Goal: Task Accomplishment & Management: Use online tool/utility

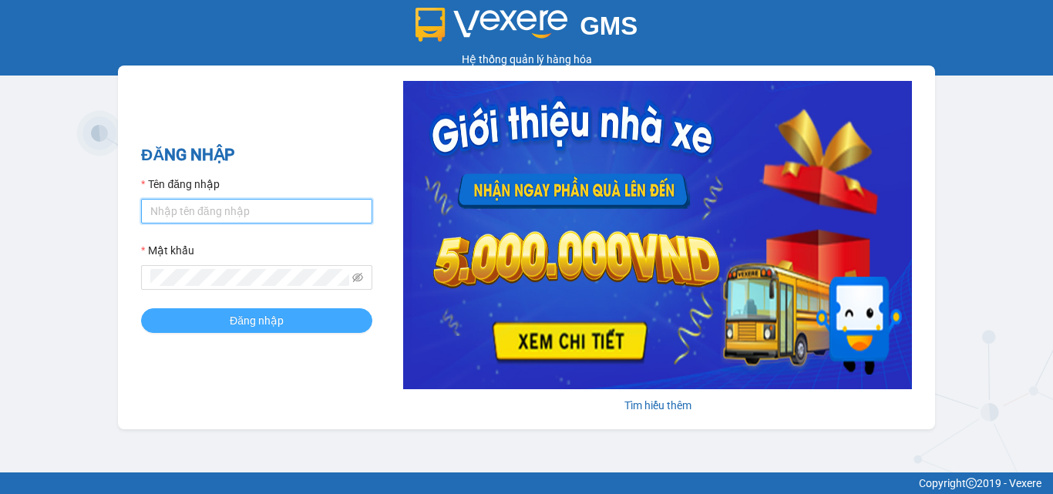
type input "hothiminhhieu.vtp"
click at [250, 321] on span "Đăng nhập" at bounding box center [257, 320] width 54 height 17
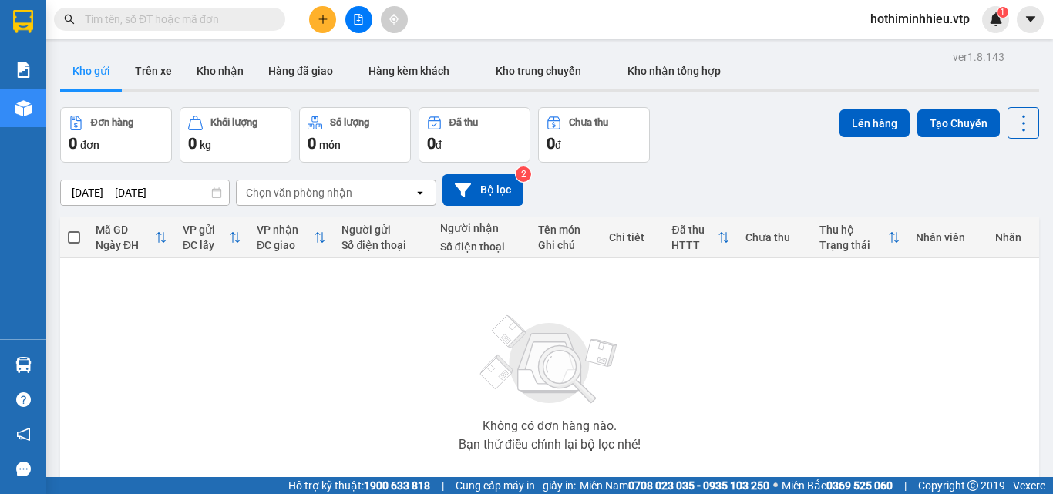
click at [134, 19] on input "text" at bounding box center [176, 19] width 182 height 17
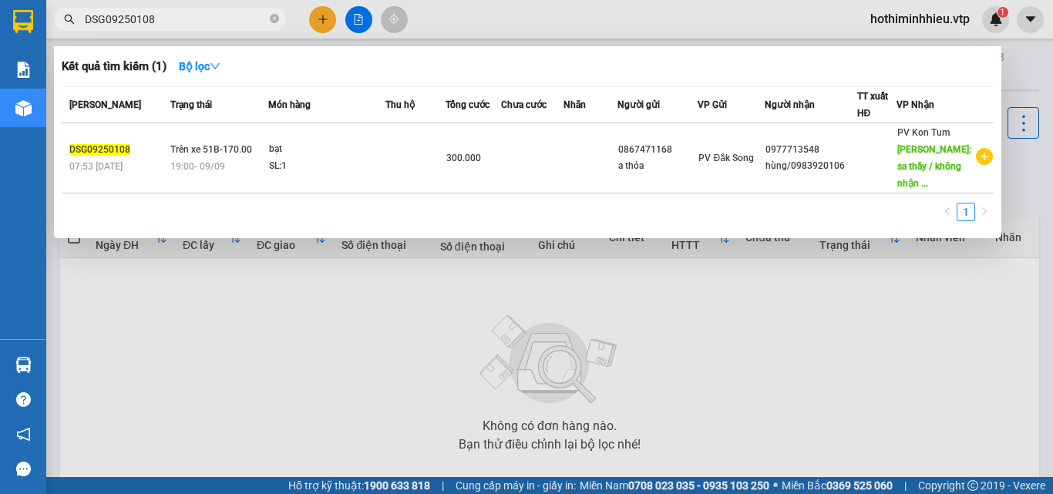
drag, startPoint x: 161, startPoint y: 19, endPoint x: 69, endPoint y: 20, distance: 92.5
click at [69, 20] on div "DSG09250108" at bounding box center [150, 19] width 301 height 23
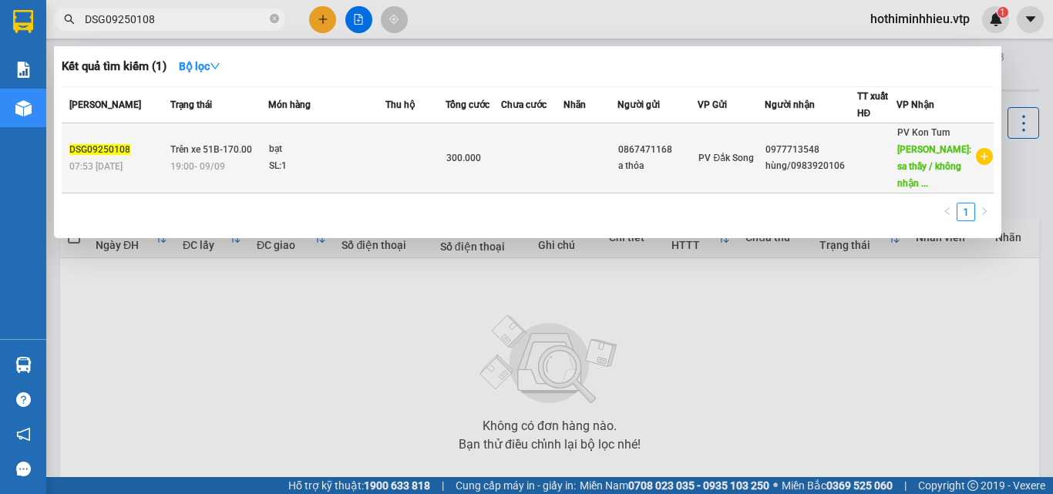
type input "DSG09250108"
click at [458, 170] on td "300.000" at bounding box center [472, 158] width 55 height 70
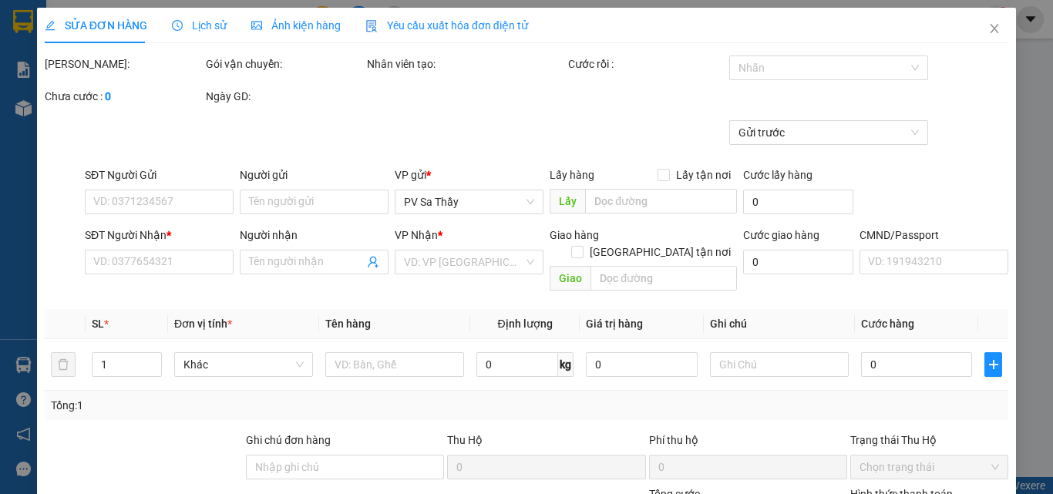
type input "15.000"
type input "0867471168"
type input "a thỏa"
type input "0977713548"
type input "hùng/0983920106"
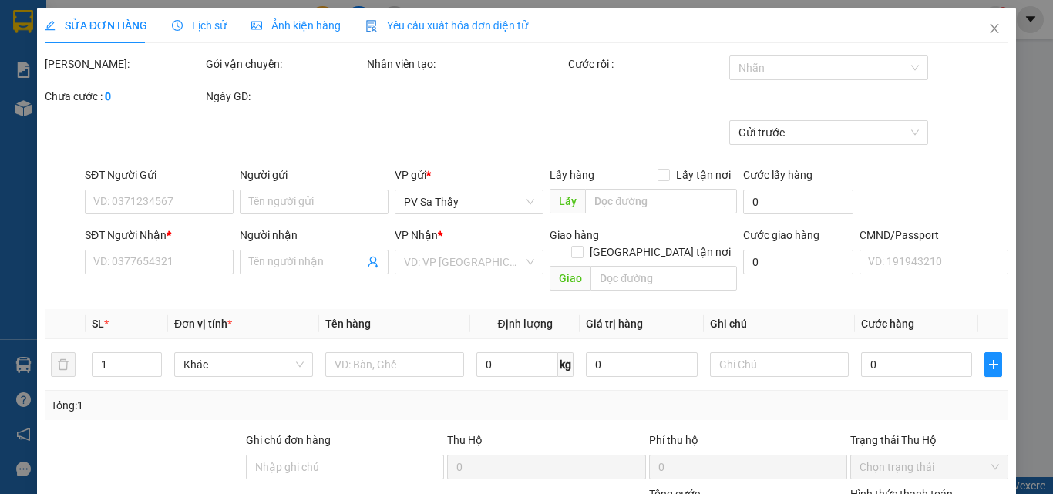
type input "sa thầy / không nhận thu hộ"
type input "300.000"
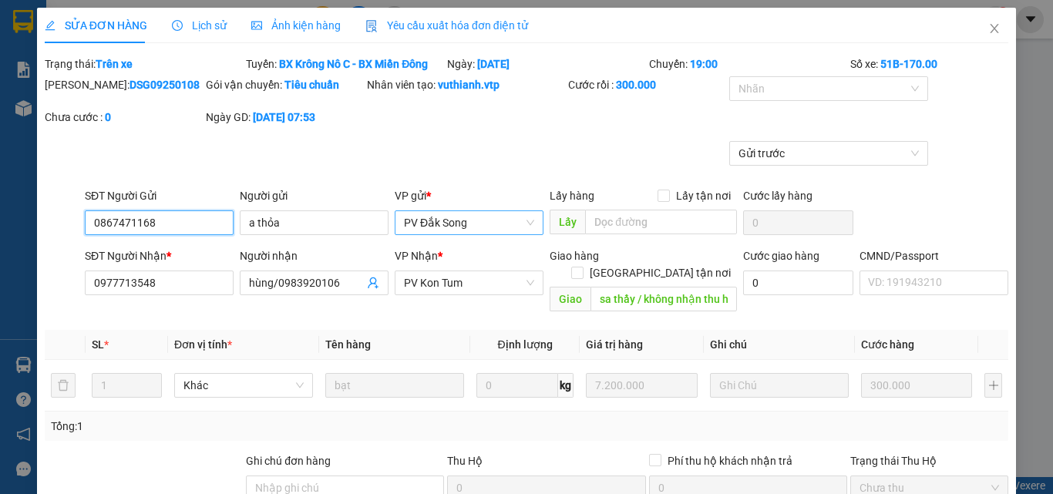
drag, startPoint x: 464, startPoint y: 229, endPoint x: 402, endPoint y: 230, distance: 61.7
click at [404, 230] on span "PV Đắk Song" at bounding box center [469, 222] width 130 height 23
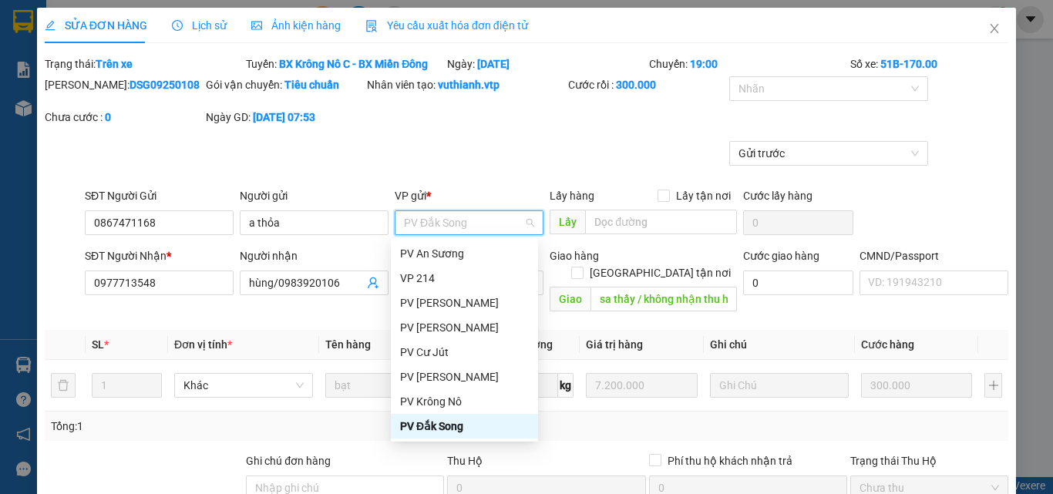
click at [559, 124] on div "Mã ĐH: DSG09250108 Gói vận chuyển: Tiêu chuẩn Nhân viên tạo: vuthianh.vtp Cước …" at bounding box center [526, 108] width 966 height 65
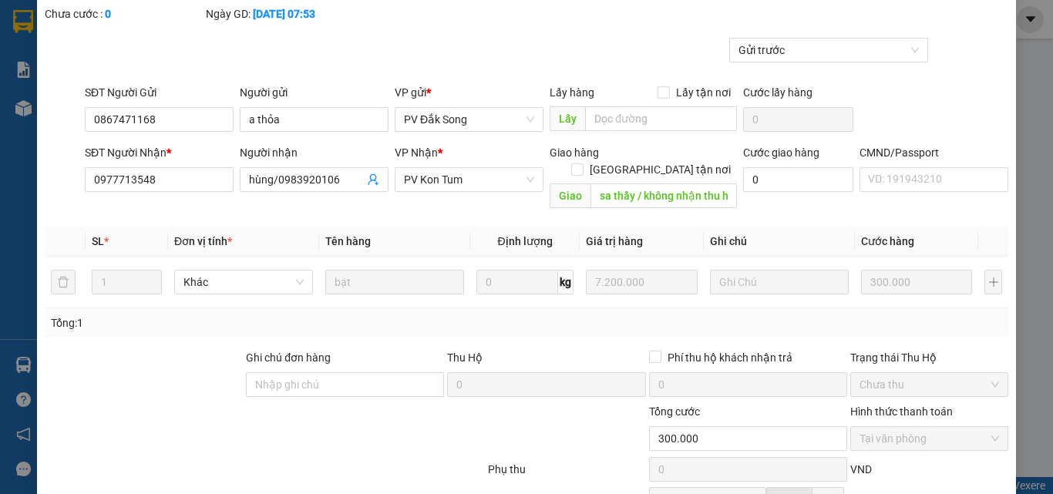
scroll to position [257, 0]
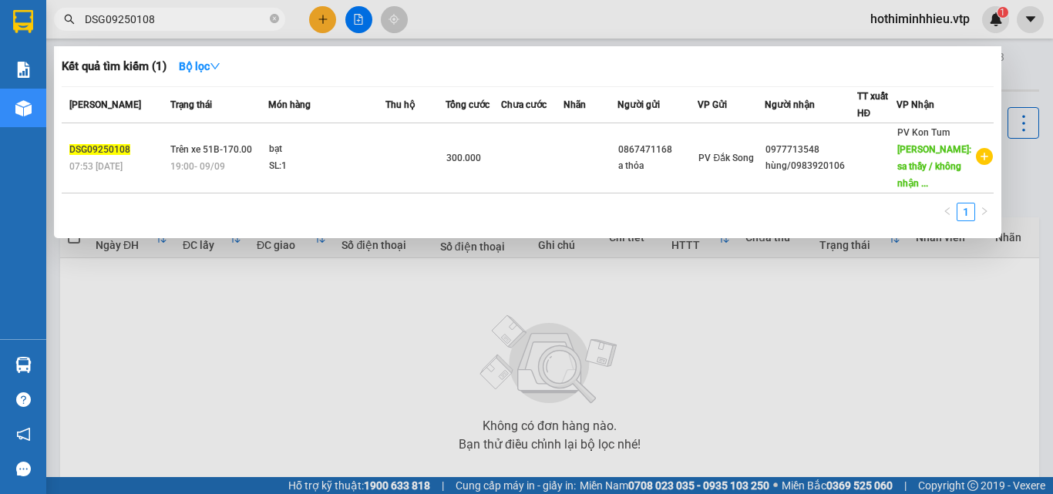
click at [176, 22] on input "DSG09250108" at bounding box center [176, 19] width 182 height 17
drag, startPoint x: 838, startPoint y: 167, endPoint x: 912, endPoint y: 371, distance: 216.2
click at [912, 371] on div at bounding box center [526, 247] width 1053 height 494
